Goal: Task Accomplishment & Management: Manage account settings

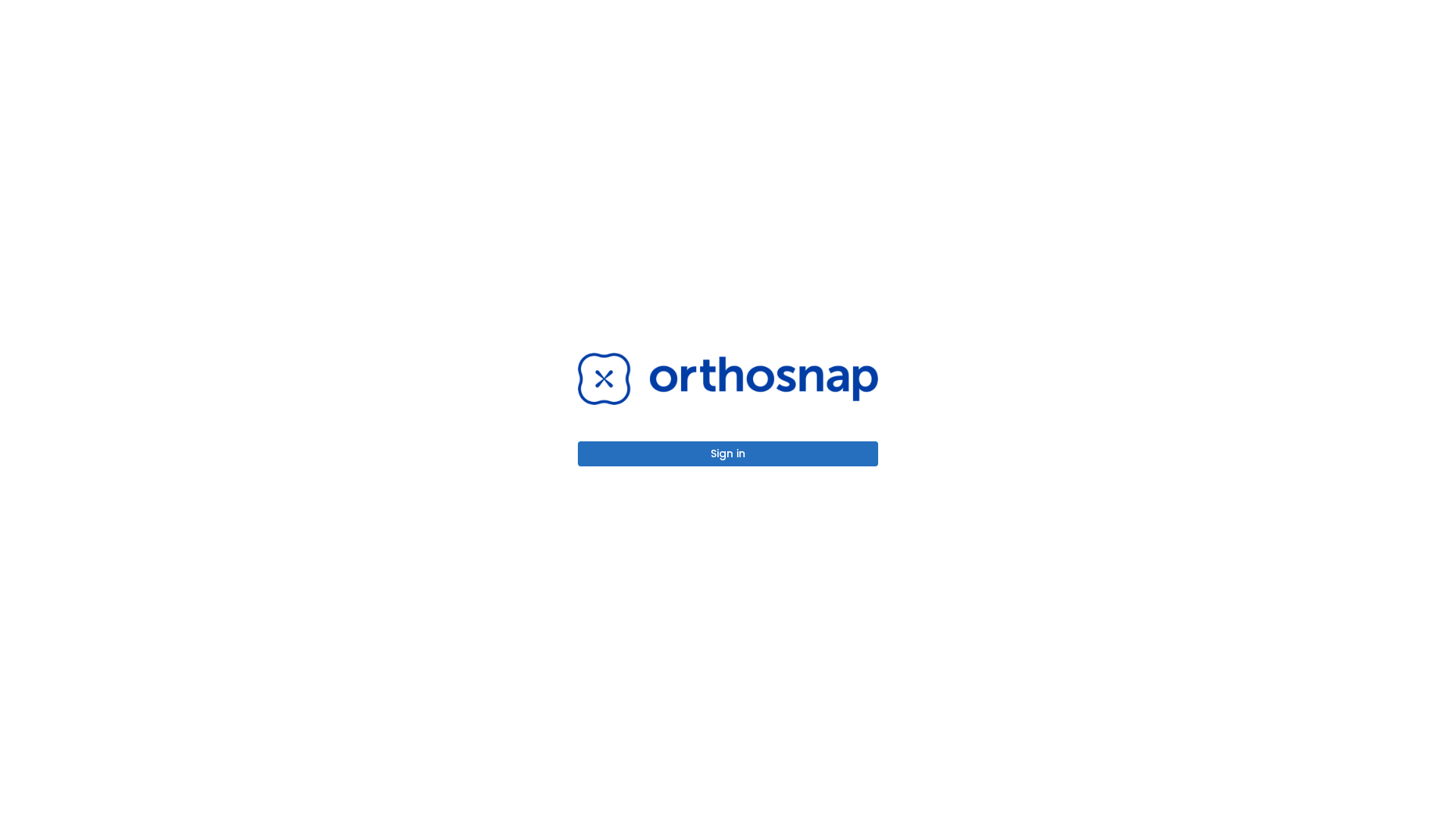
click at [728, 454] on button "Sign in" at bounding box center [727, 454] width 300 height 25
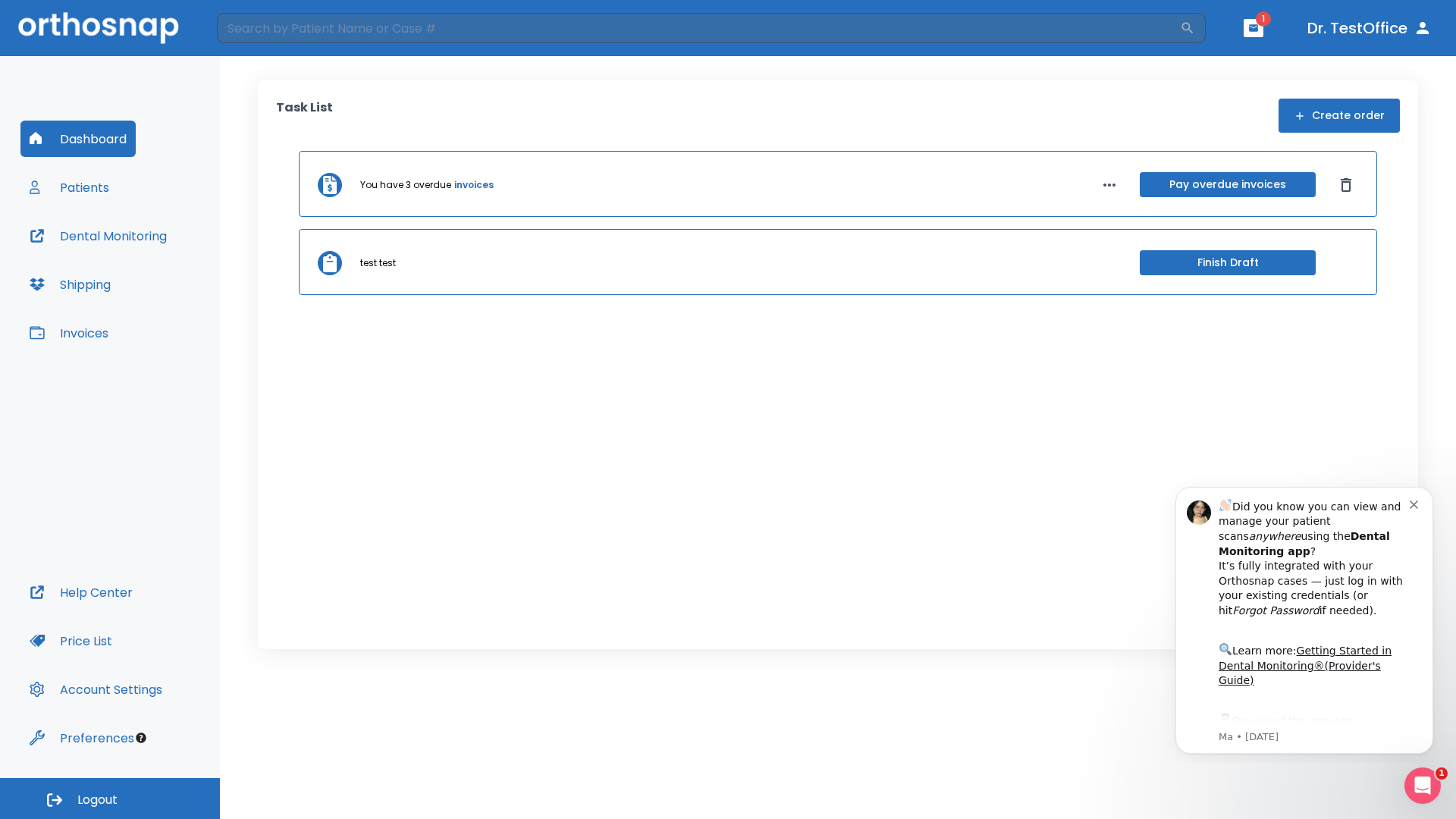
click at [109, 798] on span "Logout" at bounding box center [97, 800] width 40 height 17
